Goal: Book appointment/travel/reservation

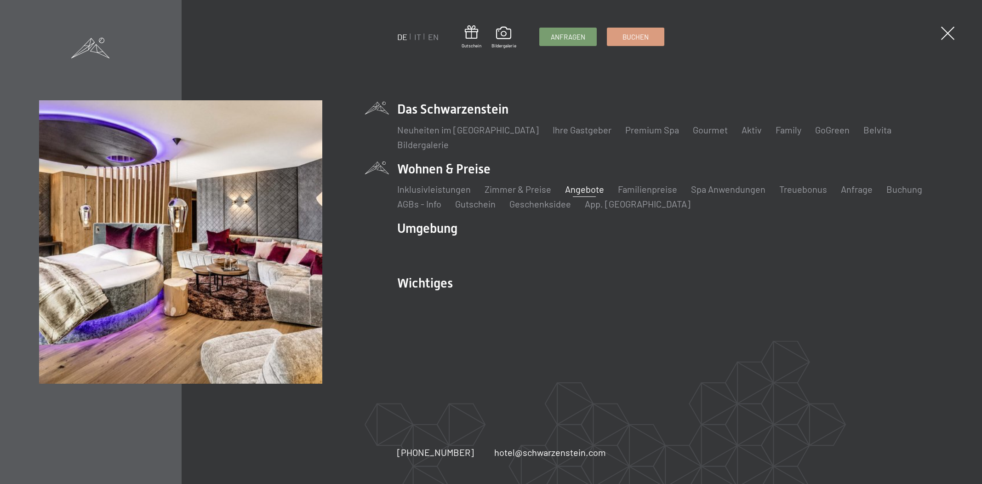
click at [565, 186] on link "Angebote" at bounding box center [584, 188] width 39 height 11
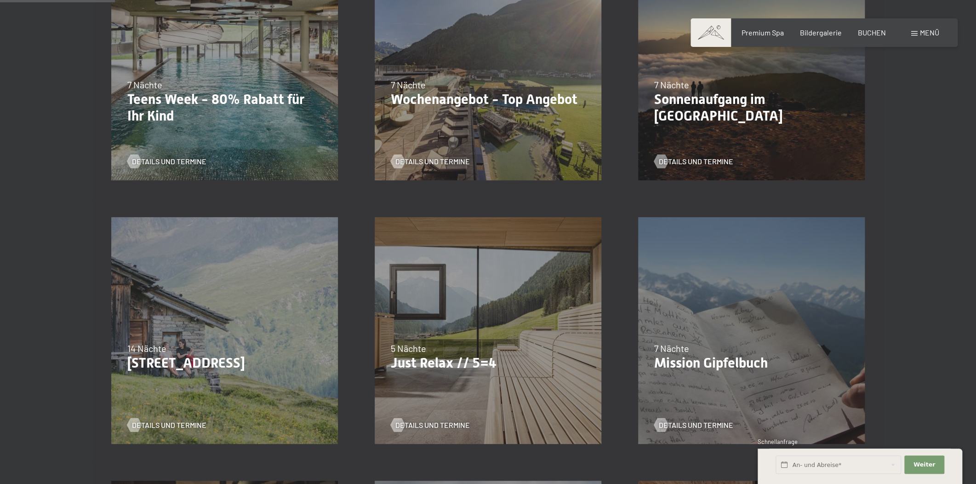
scroll to position [487, 0]
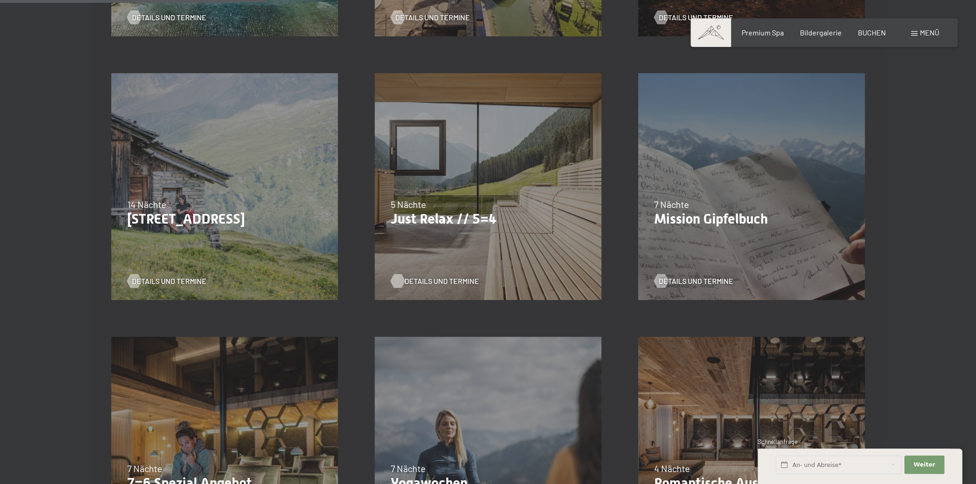
click at [408, 279] on span "Details und Termine" at bounding box center [442, 281] width 75 height 10
